Goal: Task Accomplishment & Management: Use online tool/utility

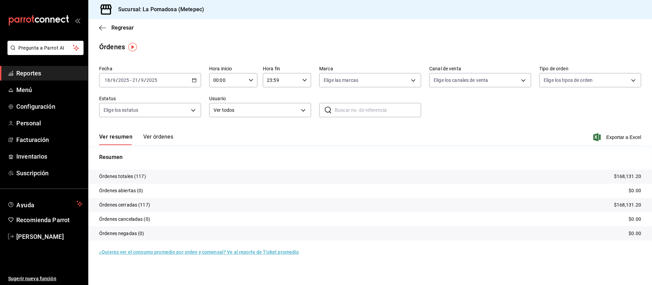
click at [41, 74] on span "Reportes" at bounding box center [49, 73] width 66 height 9
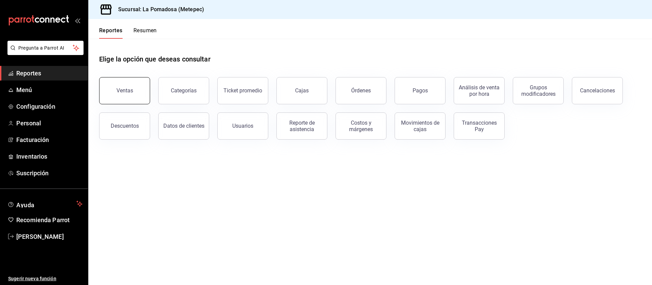
click at [140, 92] on button "Ventas" at bounding box center [124, 90] width 51 height 27
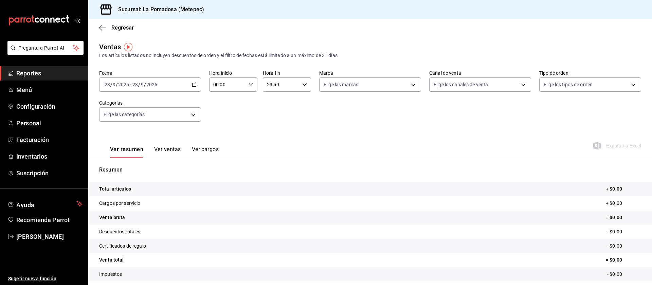
click at [193, 82] on icon "button" at bounding box center [194, 84] width 5 height 5
click at [142, 169] on span "Rango de fechas" at bounding box center [131, 166] width 53 height 7
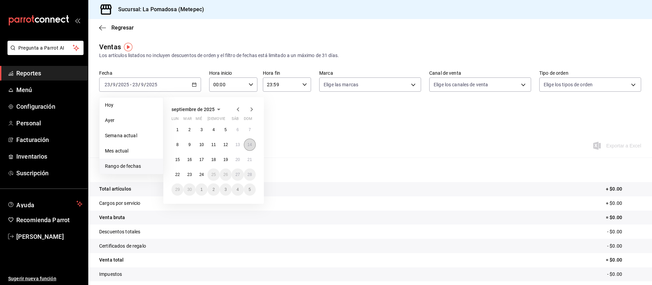
click at [245, 147] on button "14" at bounding box center [250, 145] width 12 height 12
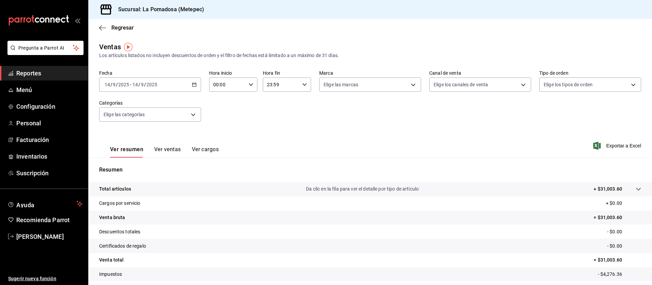
click at [38, 72] on span "Reportes" at bounding box center [49, 73] width 66 height 9
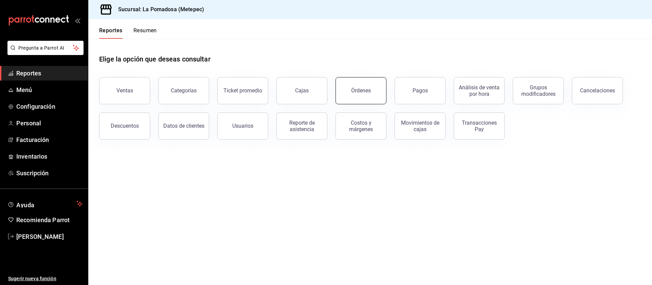
click at [364, 102] on button "Órdenes" at bounding box center [360, 90] width 51 height 27
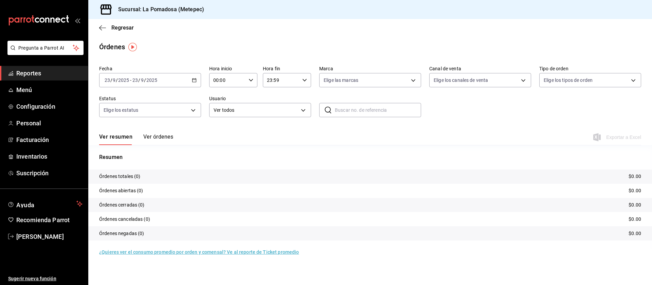
click at [192, 79] on \(Stroke\) "button" at bounding box center [194, 80] width 4 height 4
click at [142, 174] on span "Rango de fechas" at bounding box center [131, 176] width 53 height 7
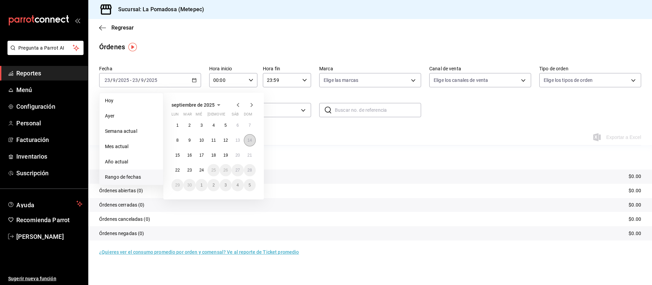
click at [254, 144] on button "14" at bounding box center [250, 140] width 12 height 12
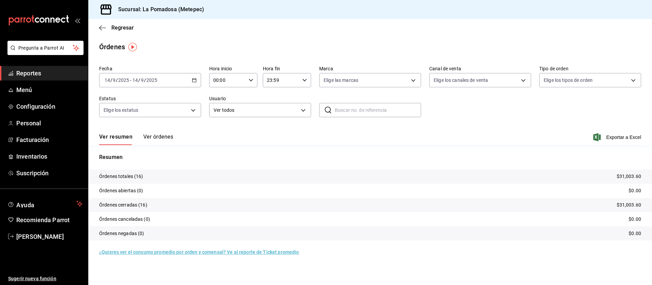
click at [164, 139] on button "Ver órdenes" at bounding box center [158, 139] width 30 height 12
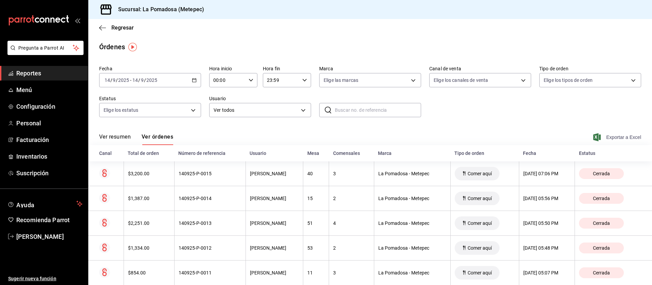
click at [616, 139] on span "Exportar a Excel" at bounding box center [617, 137] width 47 height 8
